Goal: Check status: Check status

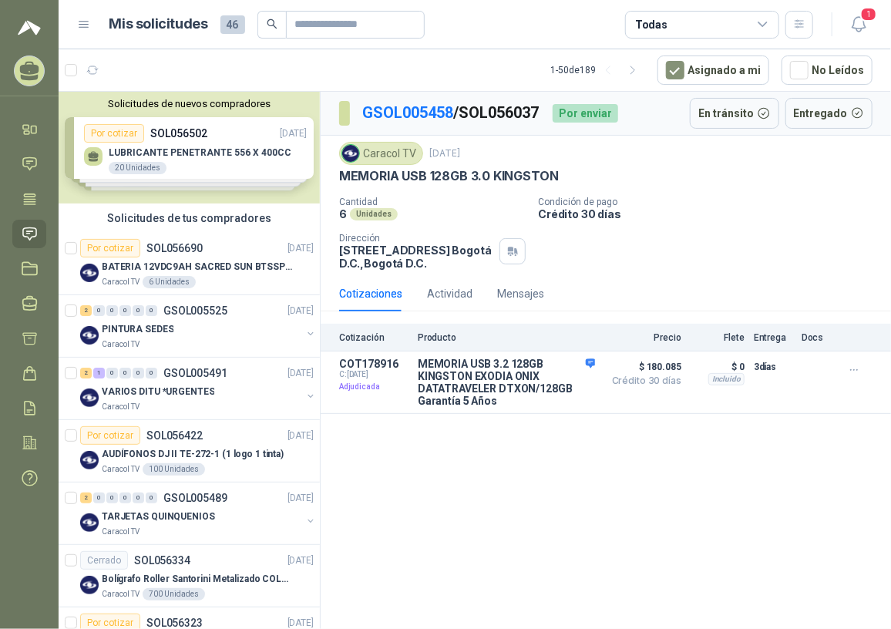
scroll to position [139, 0]
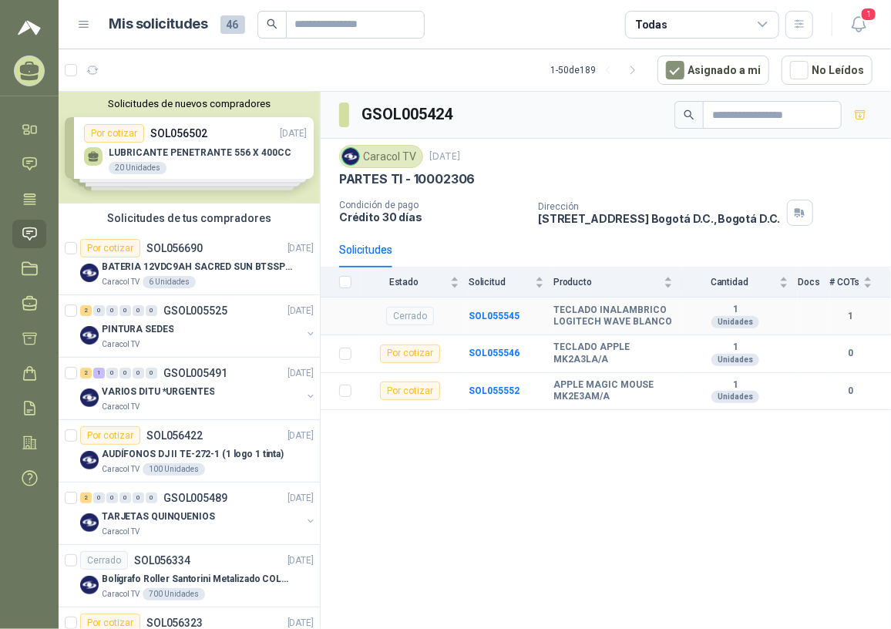
click at [498, 320] on td "SOL055545" at bounding box center [510, 316] width 85 height 38
click at [493, 313] on b "SOL055545" at bounding box center [493, 315] width 51 height 11
